Goal: Task Accomplishment & Management: Manage account settings

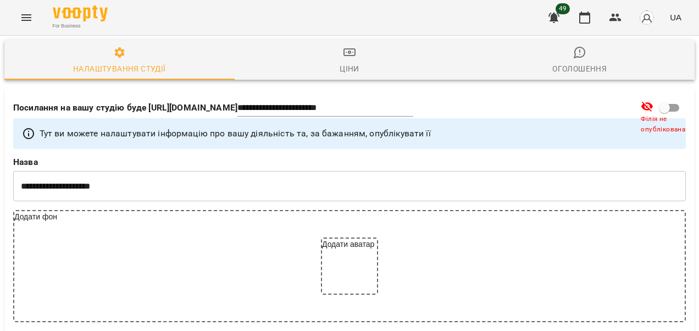
select select "**"
click at [340, 63] on div "Ціни" at bounding box center [350, 68] width 20 height 13
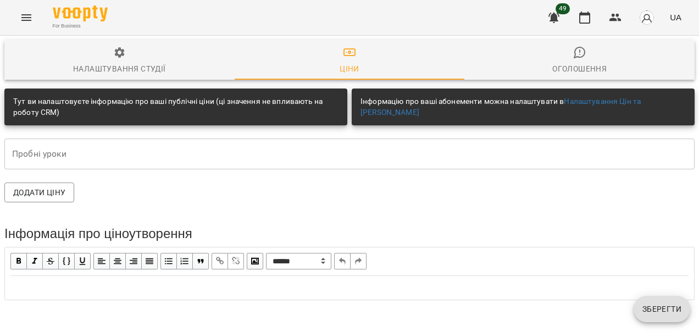
scroll to position [9, 0]
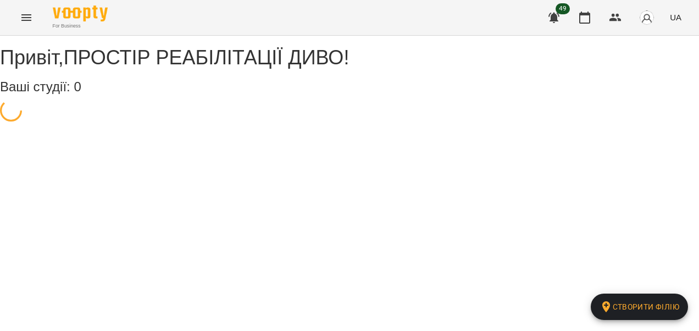
select select "**"
